Goal: Transaction & Acquisition: Purchase product/service

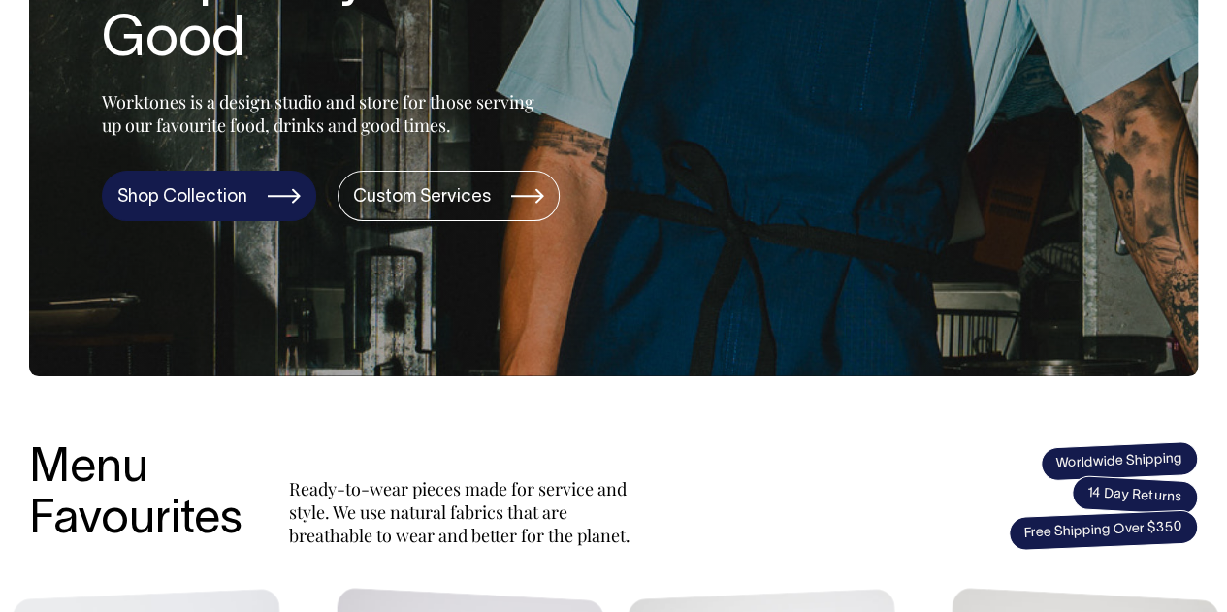
scroll to position [388, 0]
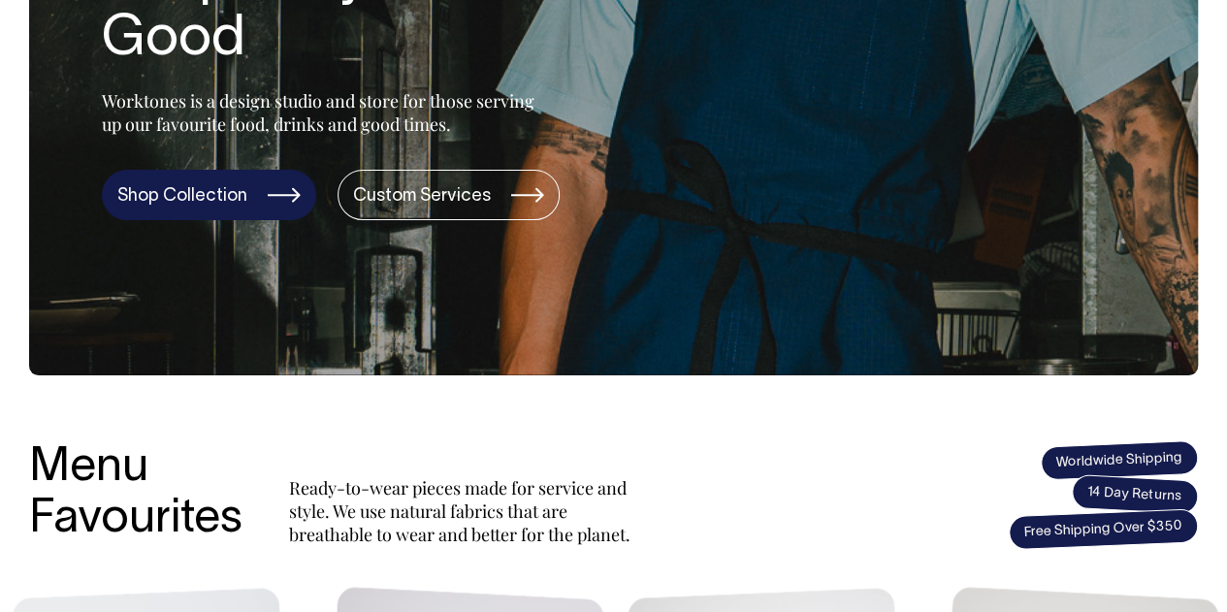
click at [264, 187] on link "Shop Collection" at bounding box center [209, 195] width 214 height 50
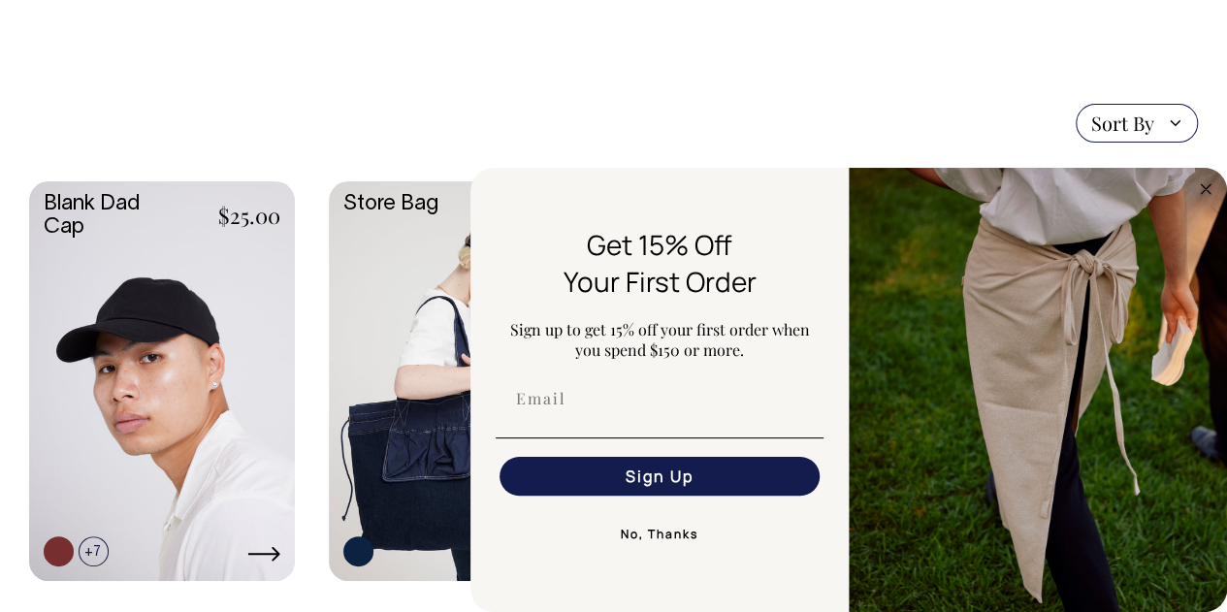
scroll to position [388, 0]
click at [635, 543] on button "No, Thanks" at bounding box center [660, 534] width 328 height 39
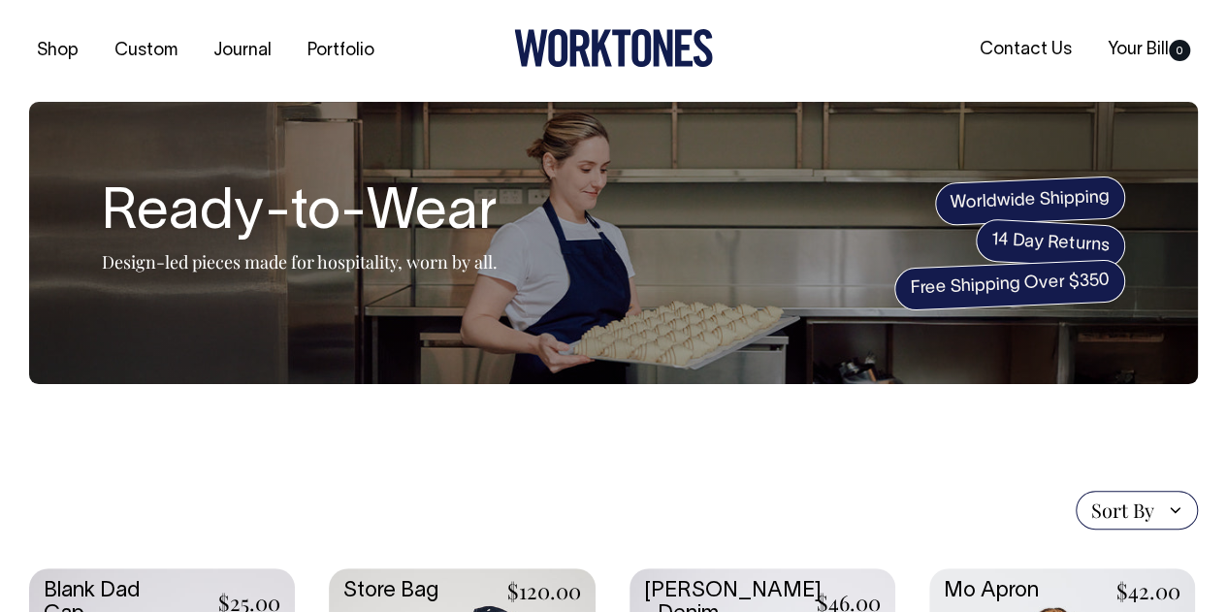
scroll to position [0, 0]
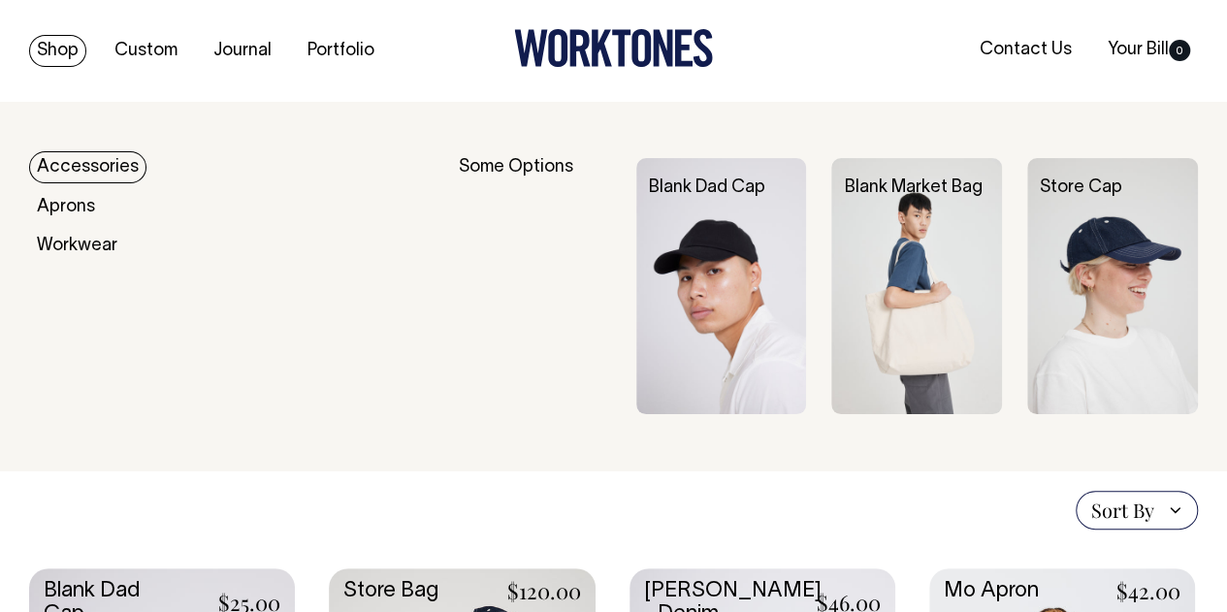
click at [94, 173] on link "Accessories" at bounding box center [87, 167] width 117 height 32
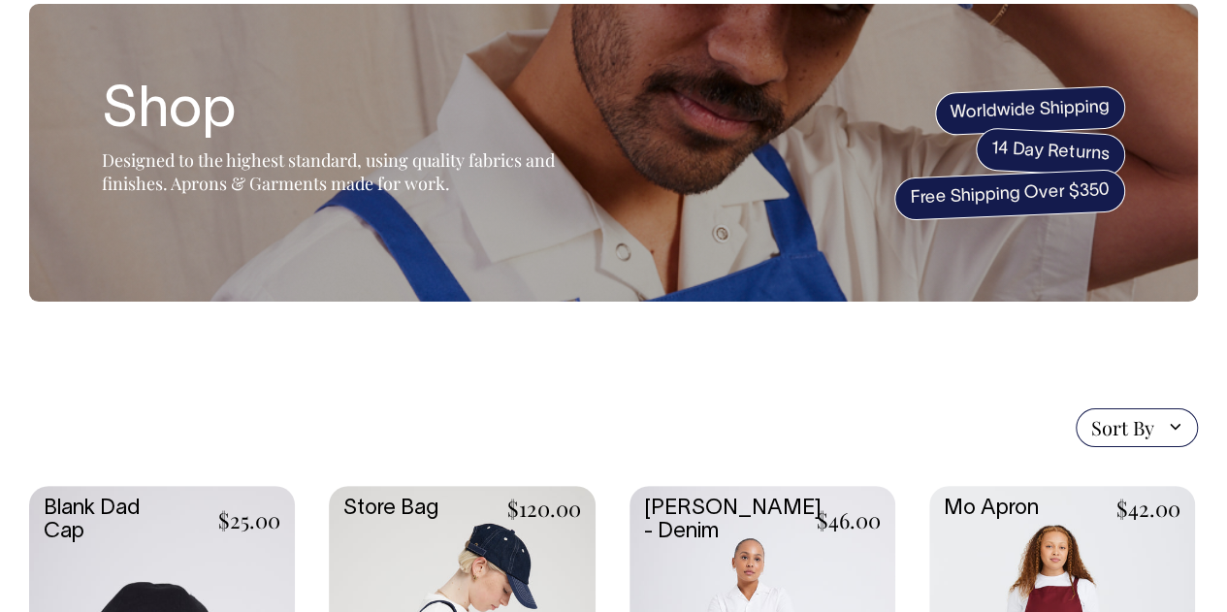
scroll to position [97, 0]
